Goal: Transaction & Acquisition: Purchase product/service

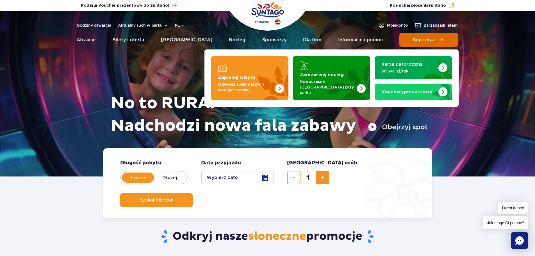
click at [431, 41] on span "Kup teraz" at bounding box center [424, 39] width 22 height 5
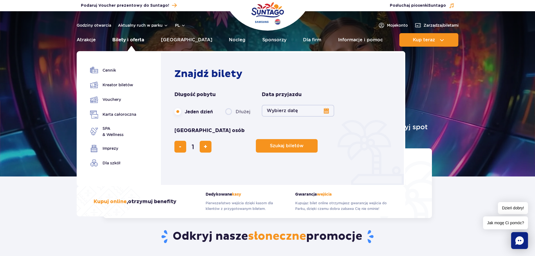
click at [125, 40] on link "Bilety i oferta" at bounding box center [128, 39] width 32 height 13
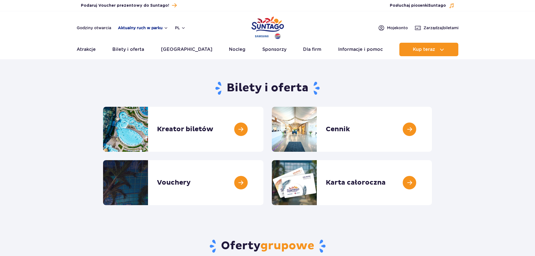
click at [138, 26] on button "Aktualny ruch w parku" at bounding box center [143, 28] width 50 height 4
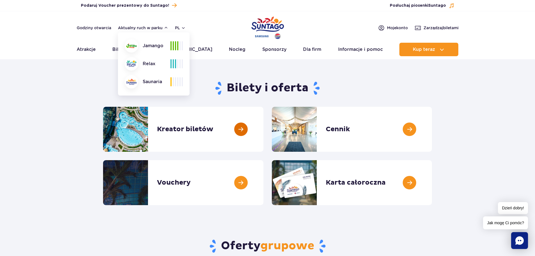
click at [263, 128] on link at bounding box center [263, 129] width 0 height 45
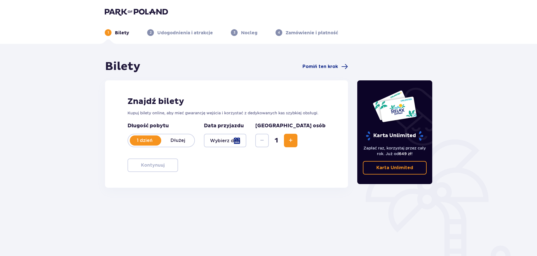
click at [241, 143] on div at bounding box center [225, 140] width 42 height 13
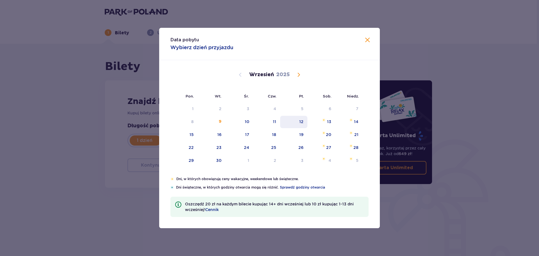
click at [291, 126] on div "12" at bounding box center [293, 122] width 27 height 12
type input "12.09.25"
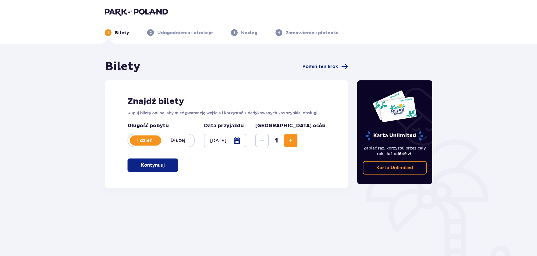
click at [159, 170] on button "Kontynuuj" at bounding box center [152, 164] width 51 height 13
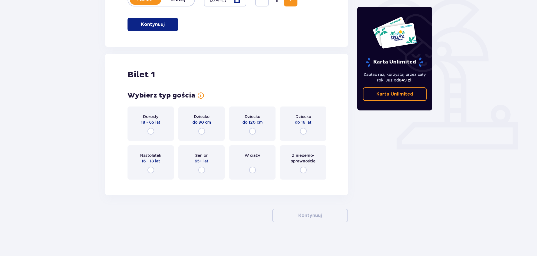
click at [164, 134] on div "Dorosły 18 - 65 lat" at bounding box center [150, 123] width 46 height 34
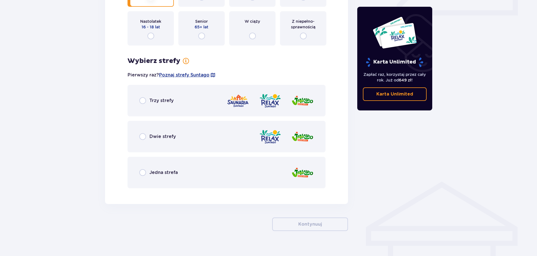
scroll to position [283, 0]
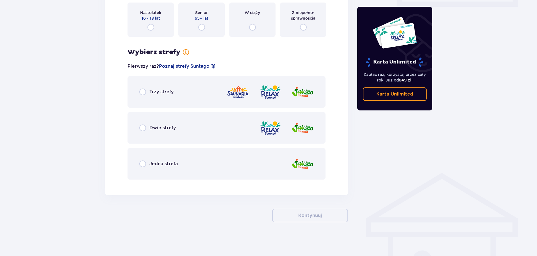
click at [229, 99] on img at bounding box center [238, 92] width 22 height 16
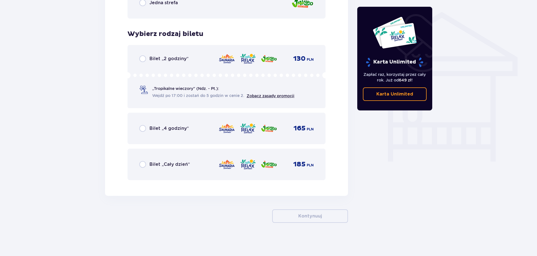
scroll to position [445, 0]
click at [218, 164] on img at bounding box center [226, 164] width 17 height 12
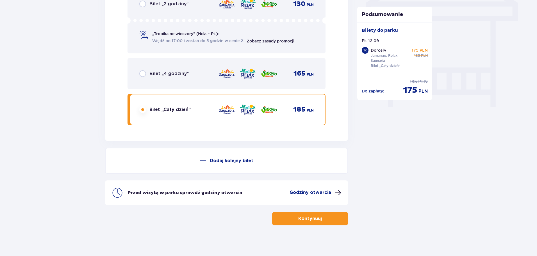
scroll to position [502, 0]
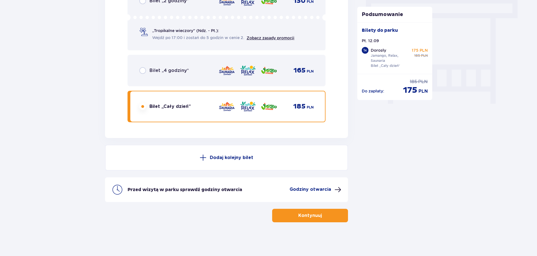
click at [265, 75] on img at bounding box center [269, 71] width 17 height 12
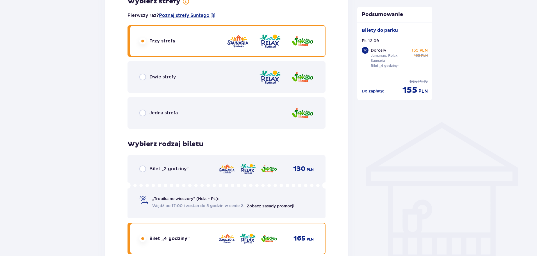
scroll to position [333, 0]
click at [221, 73] on div "Dwie strefy" at bounding box center [226, 77] width 198 height 31
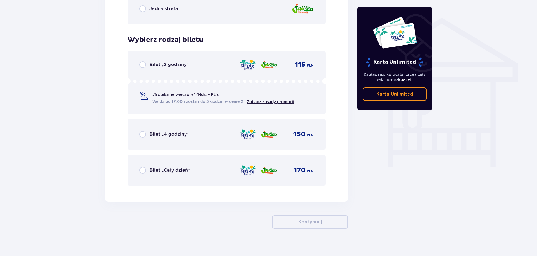
scroll to position [445, 0]
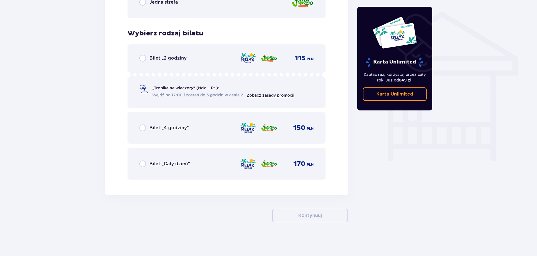
click at [221, 162] on div "Bilet „Cały dzień” 170 PLN" at bounding box center [226, 164] width 174 height 12
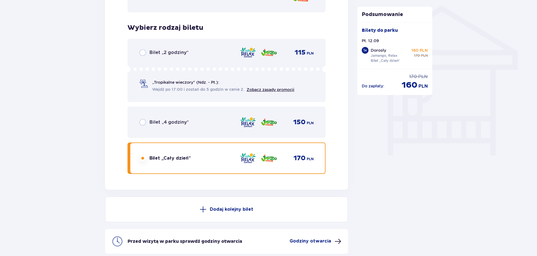
scroll to position [362, 0]
